Goal: Check status: Check status

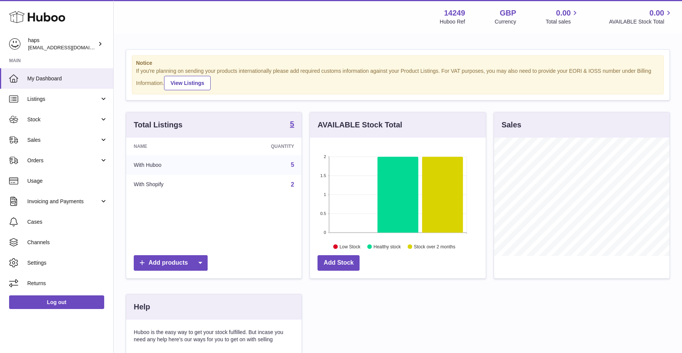
scroll to position [118, 176]
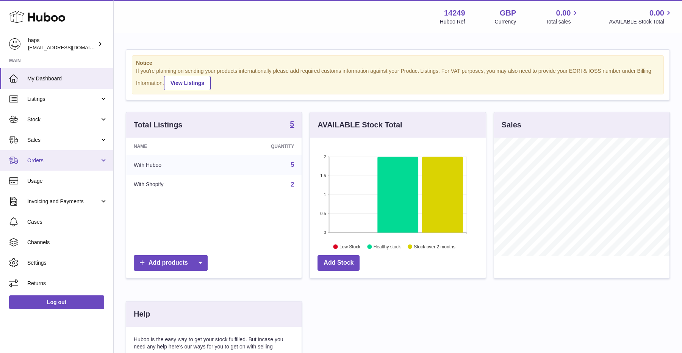
click at [41, 154] on link "Orders" at bounding box center [56, 160] width 113 height 20
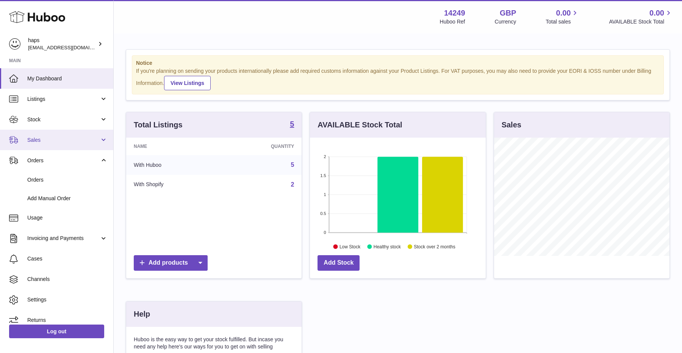
click at [38, 143] on span "Sales" at bounding box center [63, 139] width 72 height 7
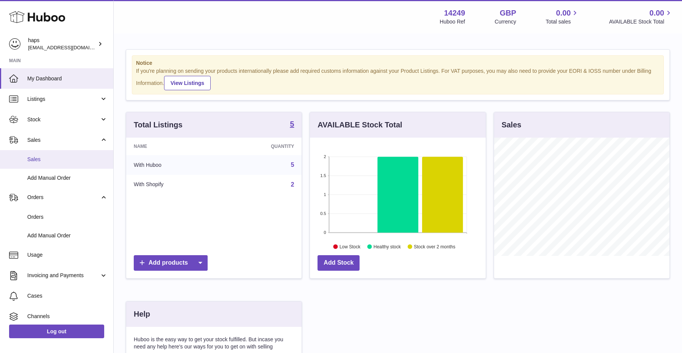
click at [40, 161] on span "Sales" at bounding box center [67, 159] width 80 height 7
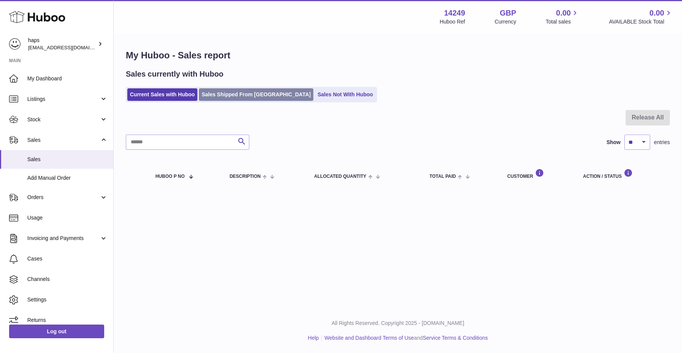
click at [238, 98] on link "Sales Shipped From [GEOGRAPHIC_DATA]" at bounding box center [256, 94] width 114 height 13
